Goal: Information Seeking & Learning: Learn about a topic

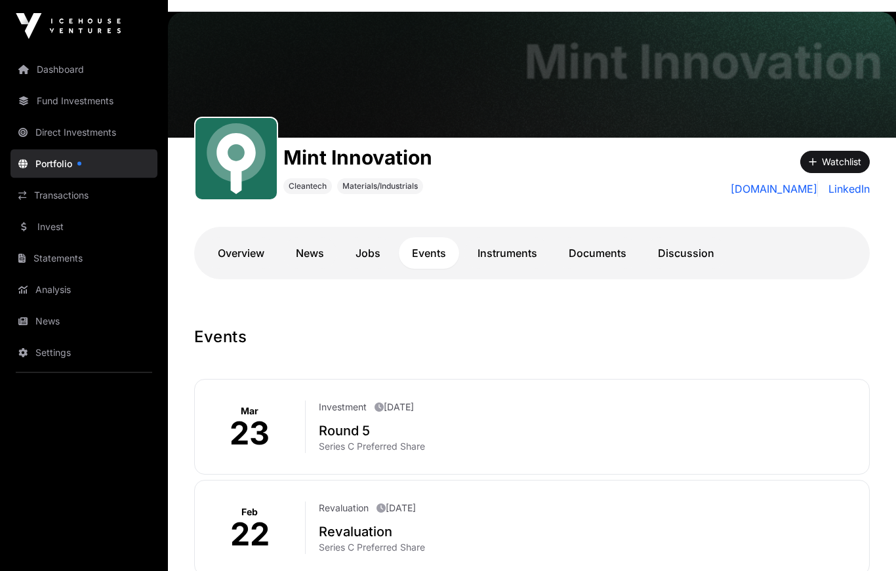
scroll to position [41, 0]
click at [43, 317] on link "News" at bounding box center [83, 321] width 147 height 29
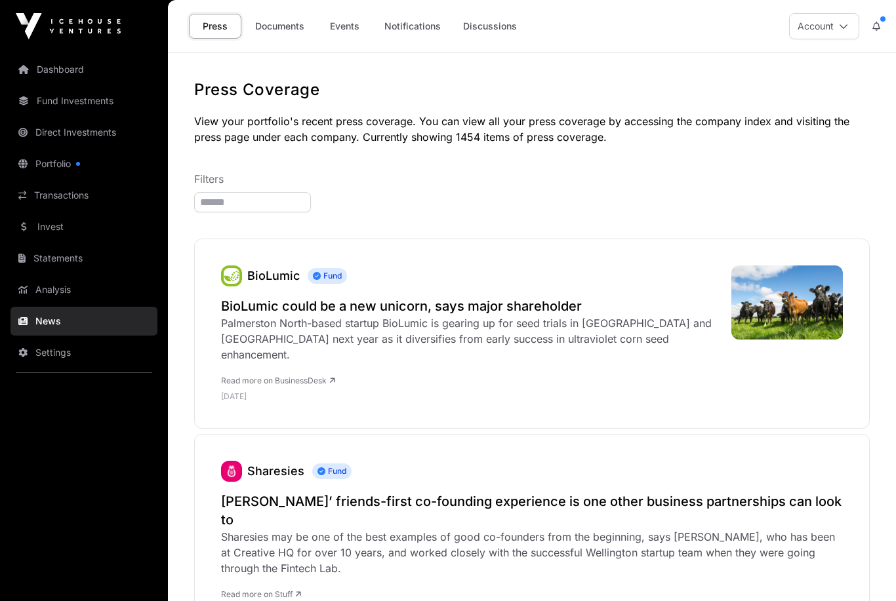
click at [281, 23] on link "Documents" at bounding box center [280, 26] width 66 height 25
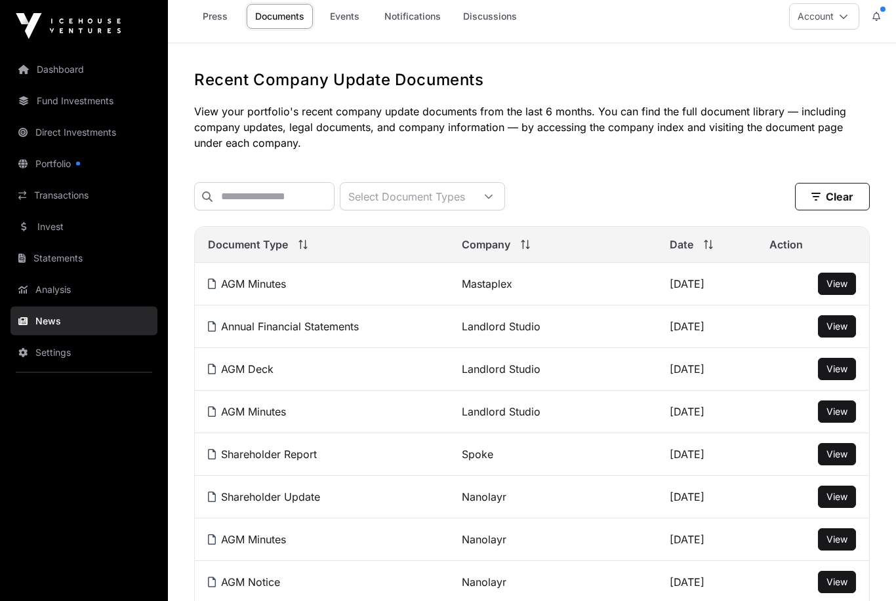
scroll to position [10, 0]
click at [836, 453] on span "View" at bounding box center [836, 454] width 21 height 11
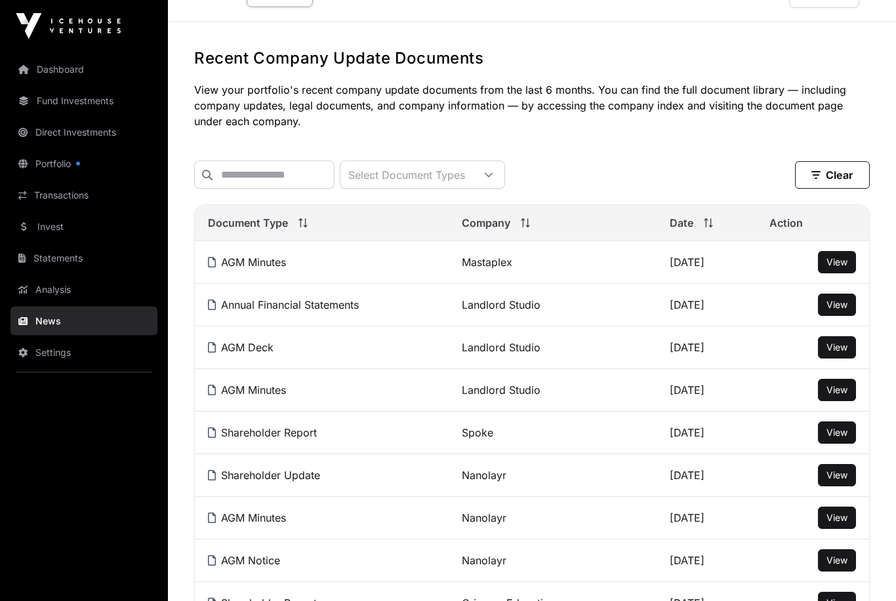
scroll to position [31, 0]
click at [838, 473] on span "View" at bounding box center [836, 475] width 21 height 11
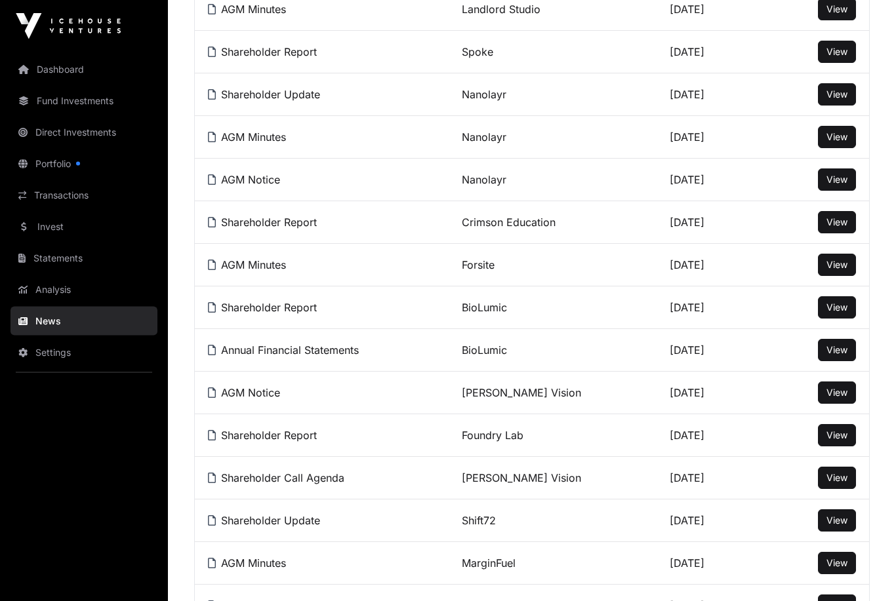
scroll to position [413, 0]
click at [832, 437] on span "View" at bounding box center [836, 435] width 21 height 11
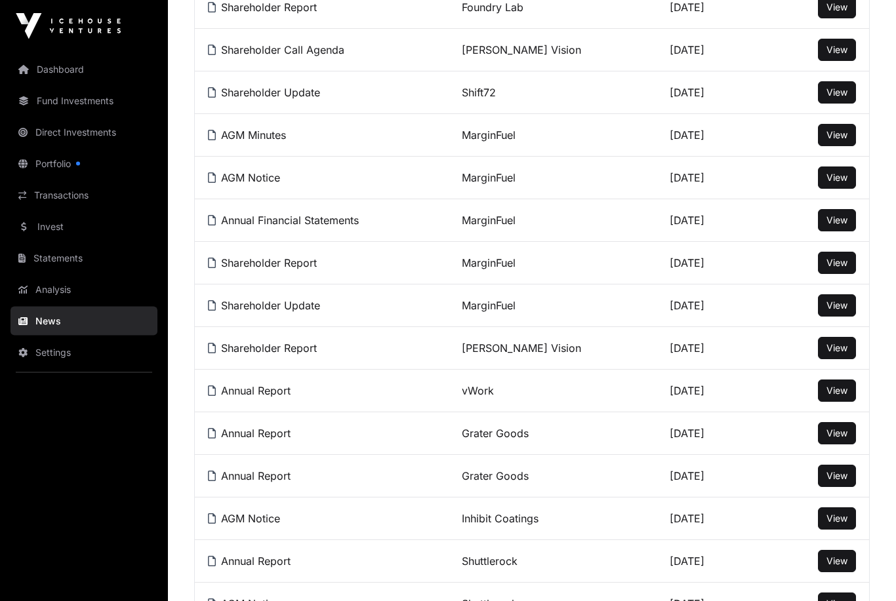
scroll to position [841, 0]
click at [843, 392] on span "View" at bounding box center [836, 390] width 21 height 11
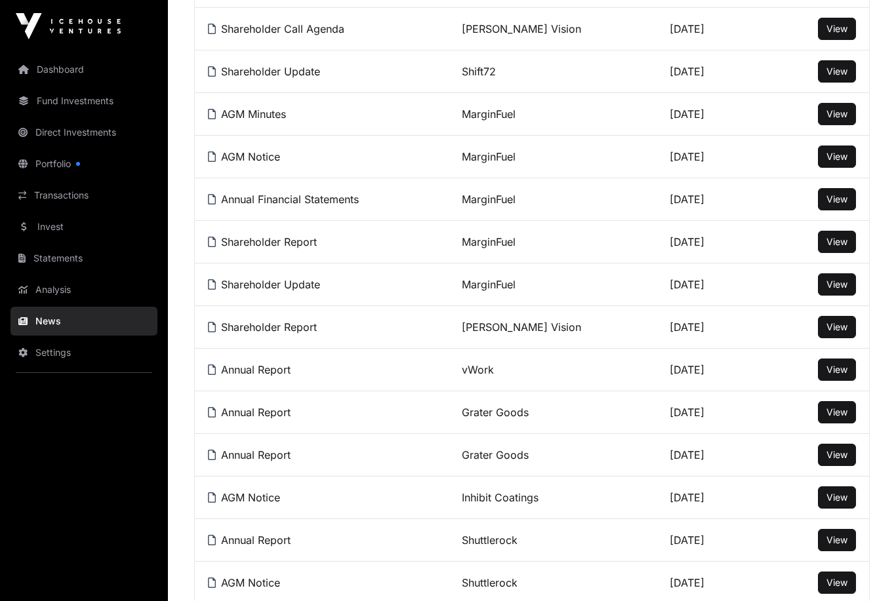
click at [487, 376] on link "vWork" at bounding box center [478, 369] width 32 height 13
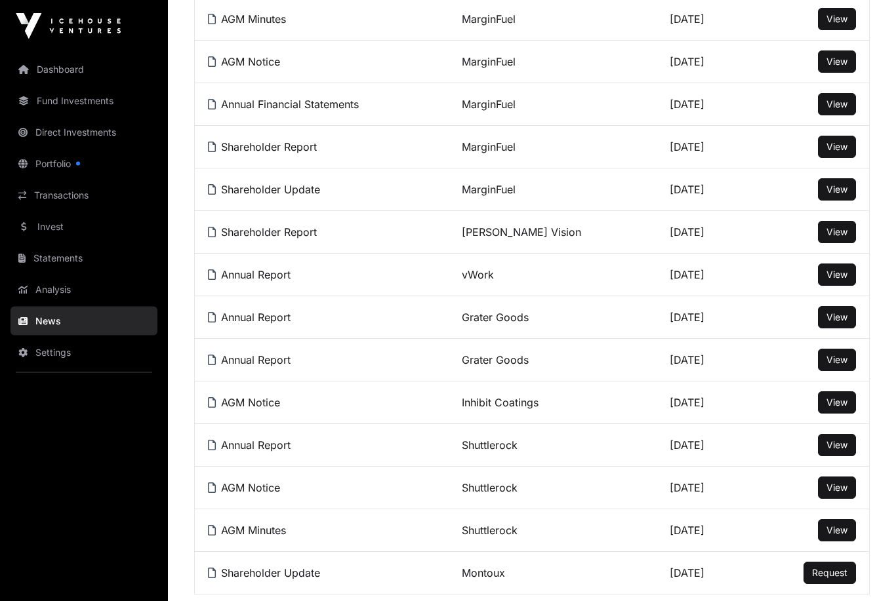
scroll to position [1061, 0]
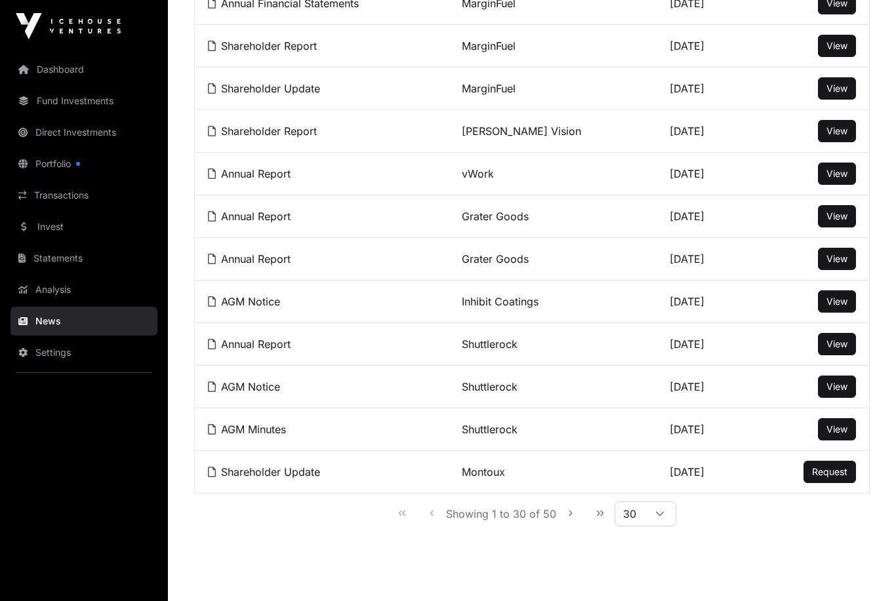
click at [560, 518] on button "Next Page" at bounding box center [571, 513] width 26 height 26
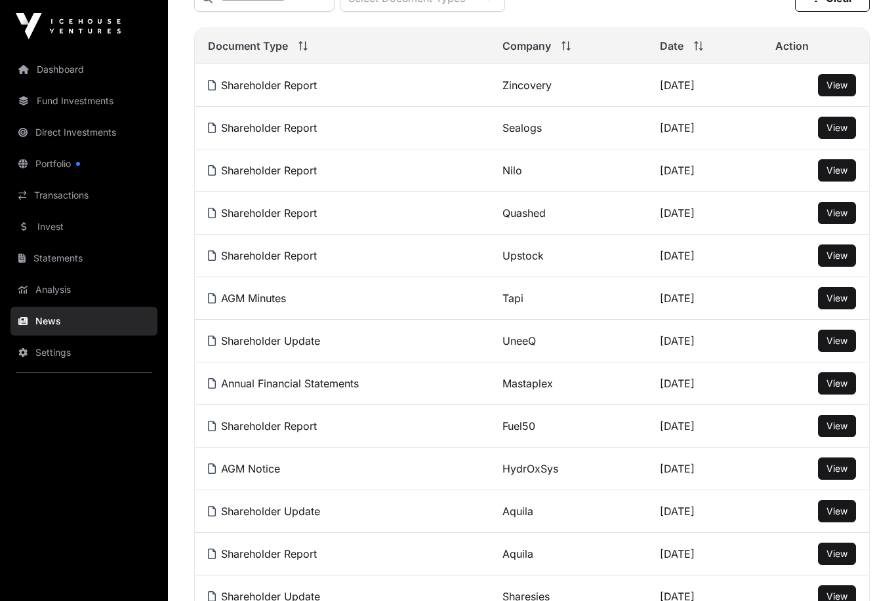
scroll to position [207, 0]
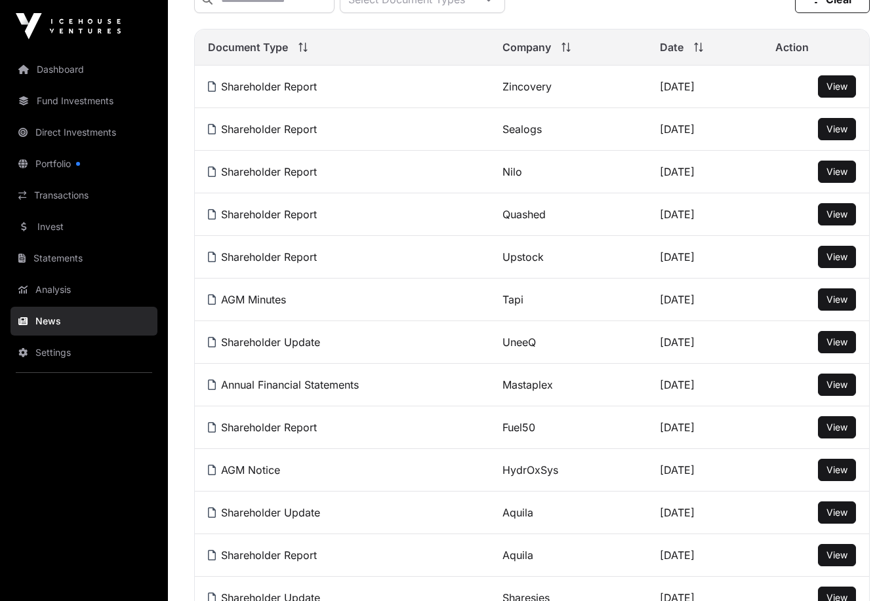
click at [834, 212] on span "View" at bounding box center [836, 214] width 21 height 11
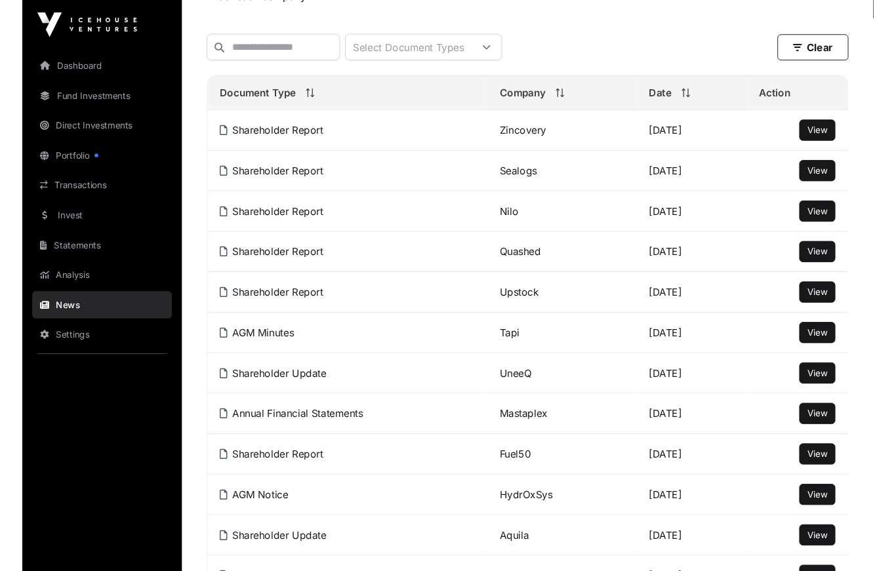
scroll to position [0, 0]
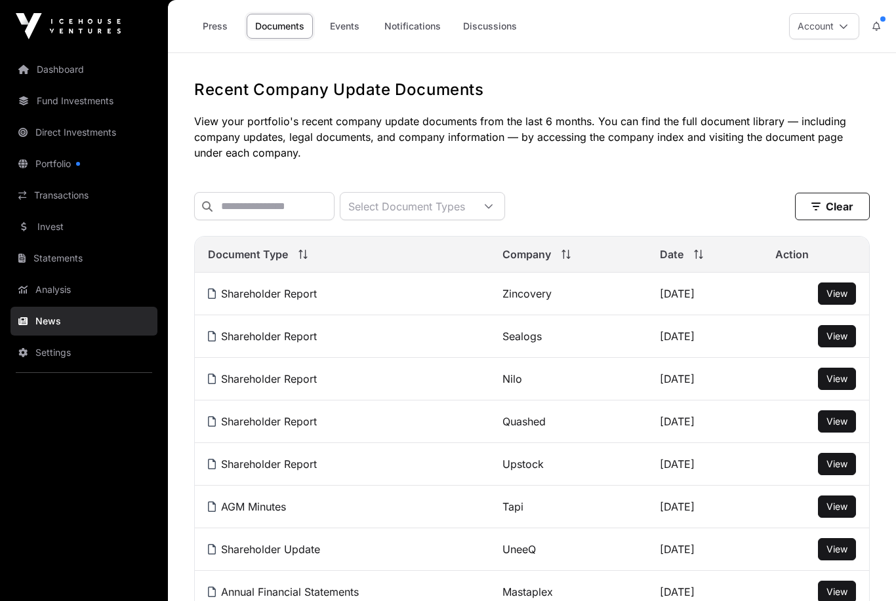
click at [347, 29] on link "Events" at bounding box center [344, 26] width 52 height 25
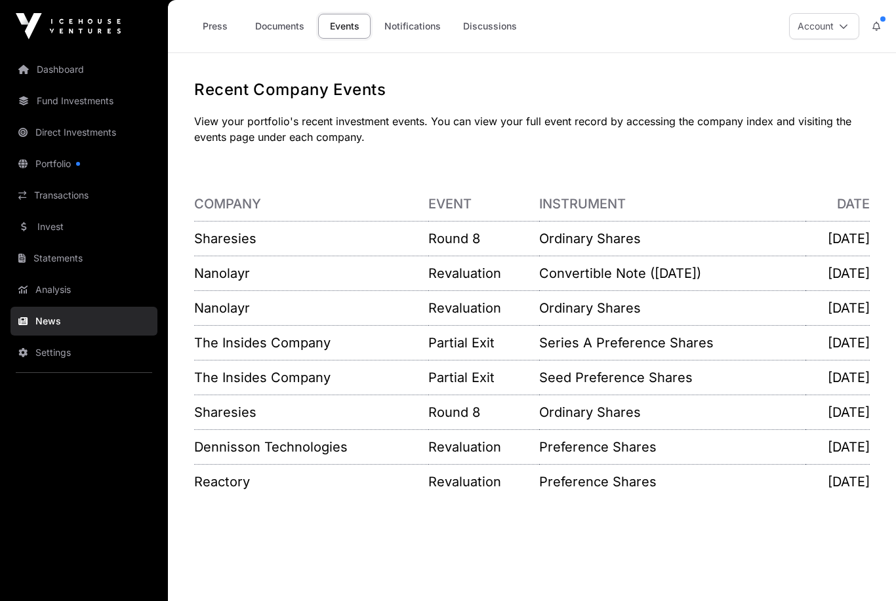
click at [218, 343] on link "The Insides Company" at bounding box center [262, 343] width 136 height 16
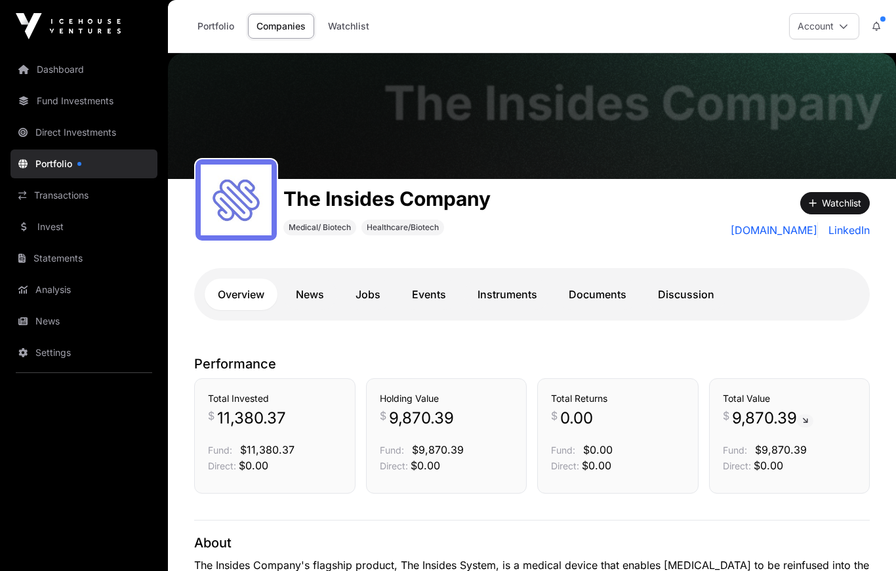
click at [577, 294] on link "Documents" at bounding box center [598, 294] width 84 height 31
